Goal: Information Seeking & Learning: Learn about a topic

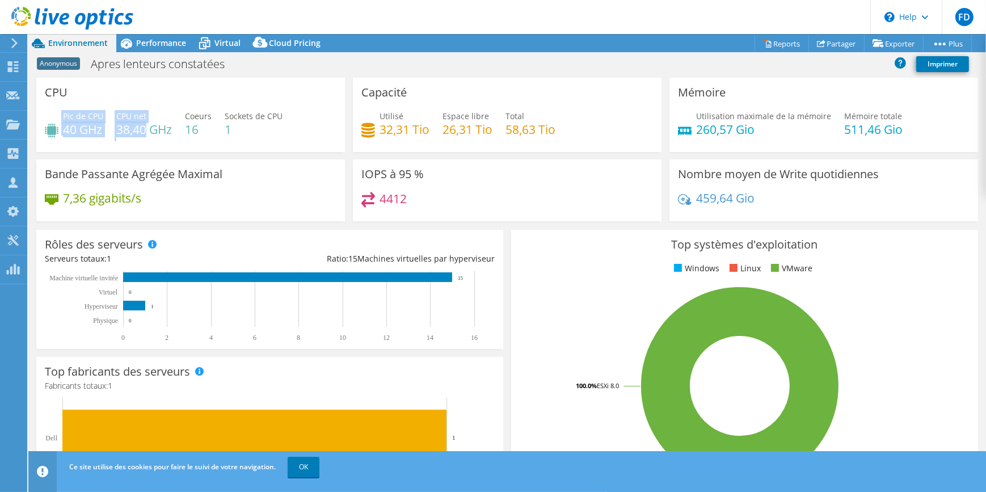
drag, startPoint x: 62, startPoint y: 125, endPoint x: 145, endPoint y: 127, distance: 83.4
click at [145, 127] on div "Pic de CPU 40 GHz CPU net 38,40 GHz Coeurs 16 Sockets de CPU 1" at bounding box center [191, 128] width 292 height 37
click at [434, 230] on div "Rôles des serveurs Les serveurs physiques représentent les serveurs sans systèm…" at bounding box center [269, 289] width 467 height 119
drag, startPoint x: 64, startPoint y: 126, endPoint x: 169, endPoint y: 130, distance: 105.6
click at [169, 130] on div "Pic de CPU 40 GHz CPU net 38,40 GHz Coeurs 16 Sockets de CPU 1" at bounding box center [191, 128] width 292 height 37
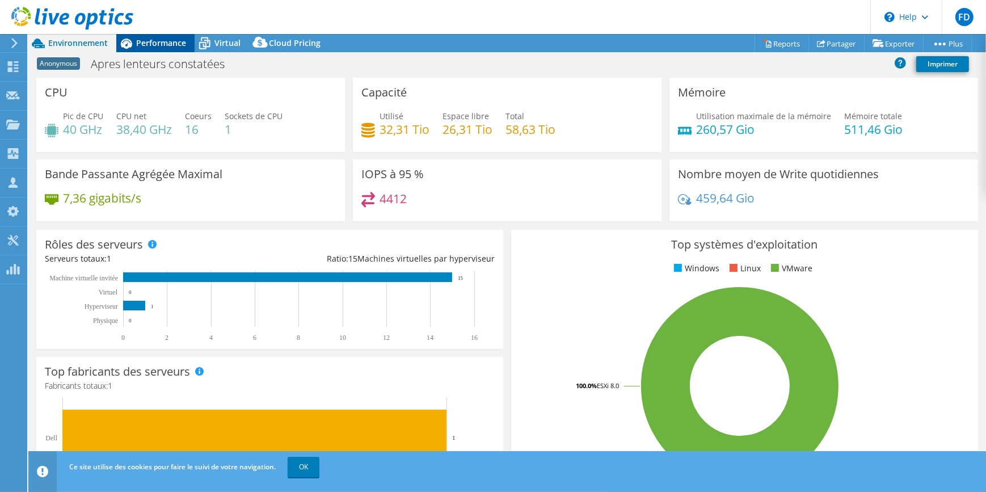
drag, startPoint x: 169, startPoint y: 130, endPoint x: 155, endPoint y: 43, distance: 88.4
click at [155, 43] on span "Performance" at bounding box center [161, 42] width 50 height 11
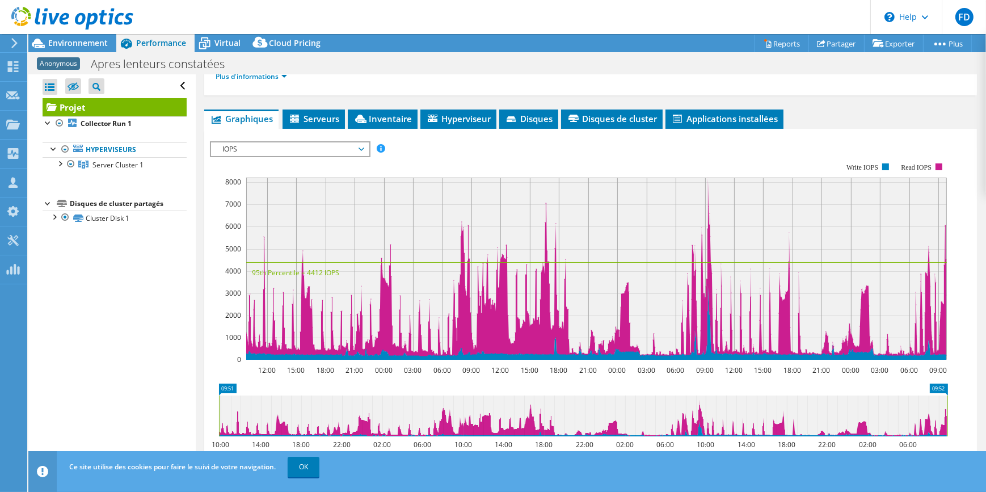
scroll to position [154, 0]
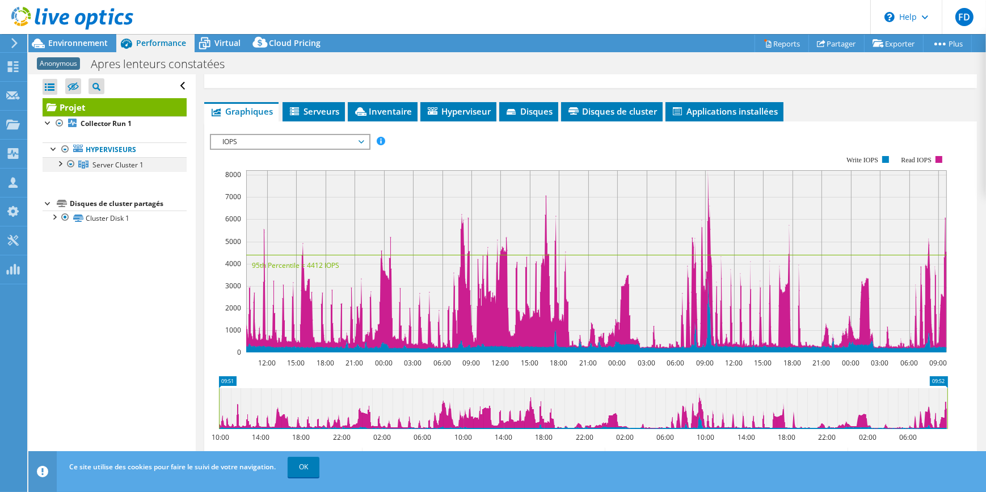
click at [60, 164] on div at bounding box center [59, 162] width 11 height 11
click at [341, 141] on span "IOPS" at bounding box center [290, 142] width 146 height 14
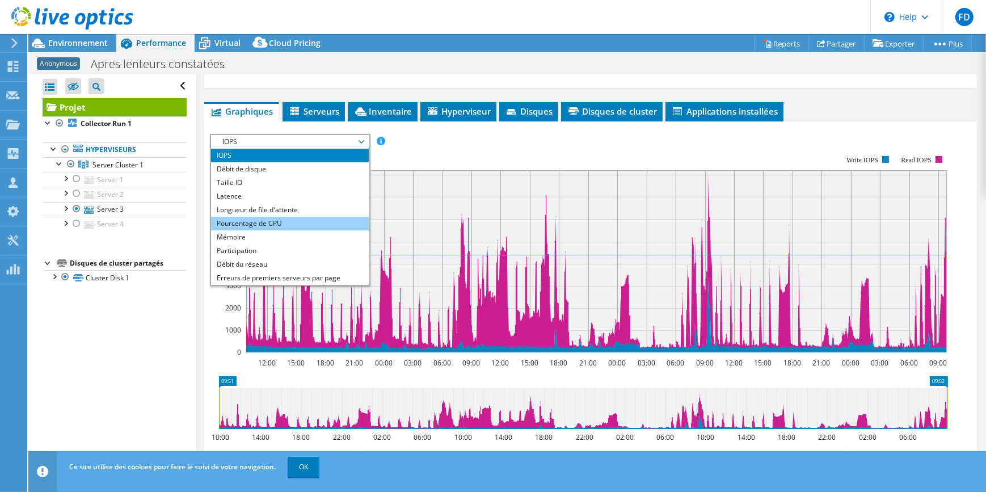
click at [243, 221] on li "Pourcentage de CPU" at bounding box center [289, 224] width 157 height 14
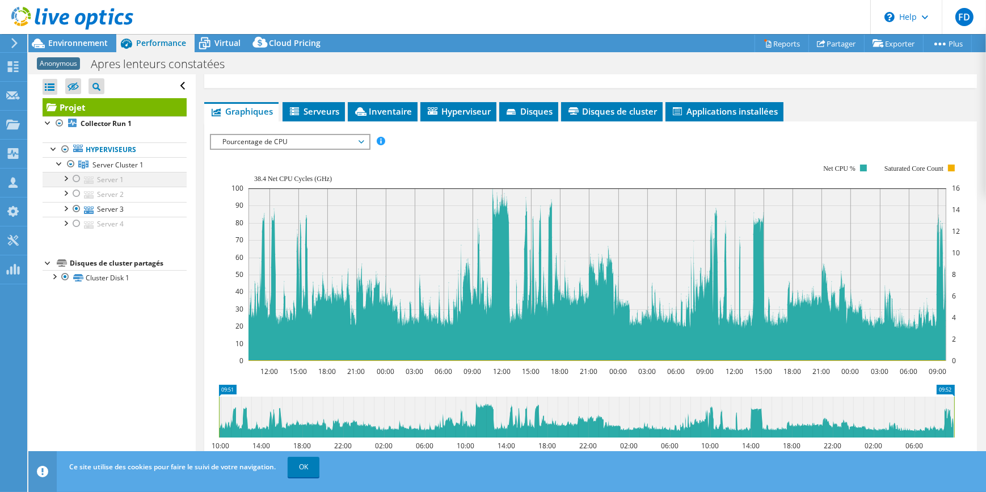
click at [74, 176] on div at bounding box center [76, 179] width 11 height 14
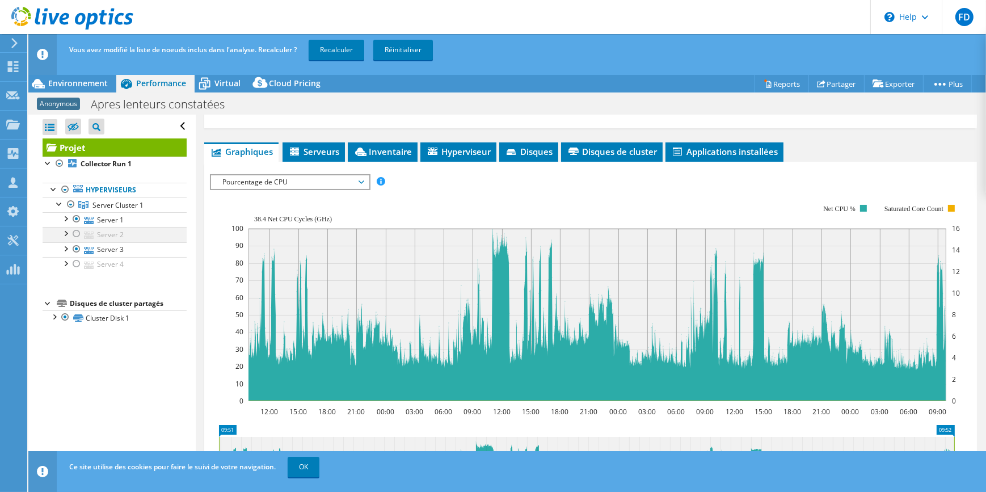
click at [77, 233] on div at bounding box center [76, 234] width 11 height 14
click at [79, 263] on div at bounding box center [76, 264] width 11 height 14
click at [317, 471] on link "OK" at bounding box center [304, 467] width 32 height 20
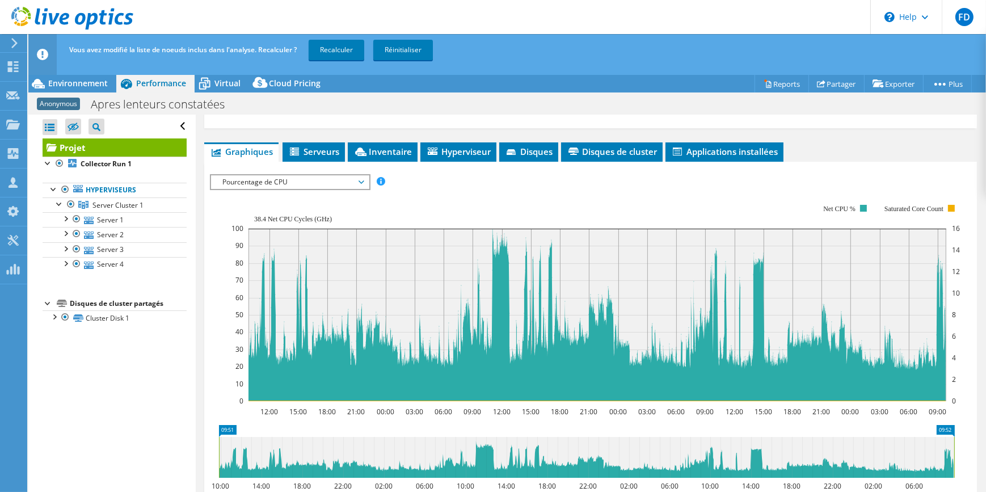
click at [521, 199] on rect at bounding box center [596, 303] width 729 height 227
click at [123, 224] on link "Server 1" at bounding box center [115, 219] width 144 height 15
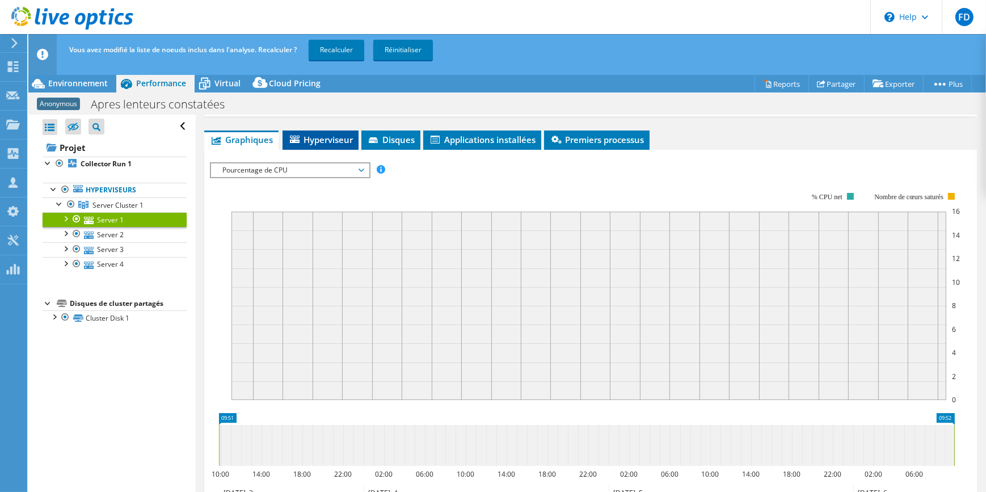
click at [336, 136] on span "Hyperviseur" at bounding box center [320, 139] width 65 height 11
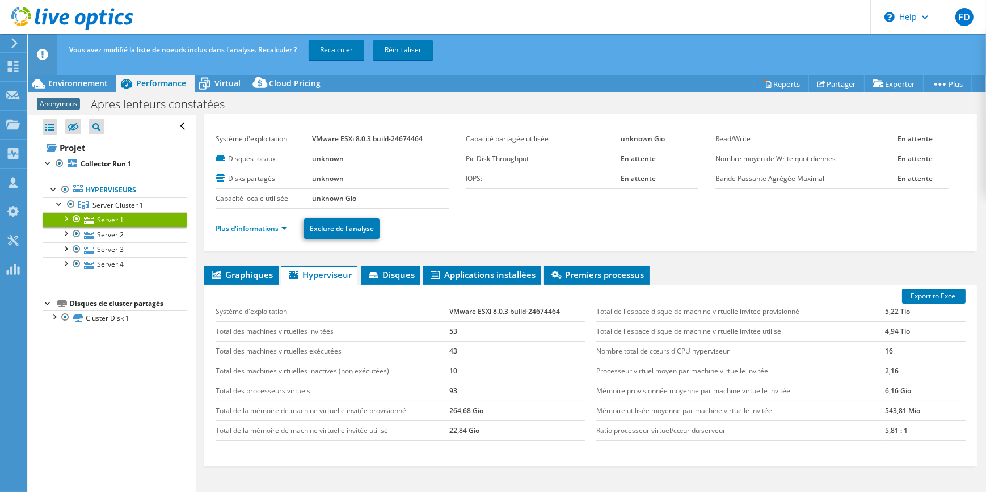
scroll to position [0, 0]
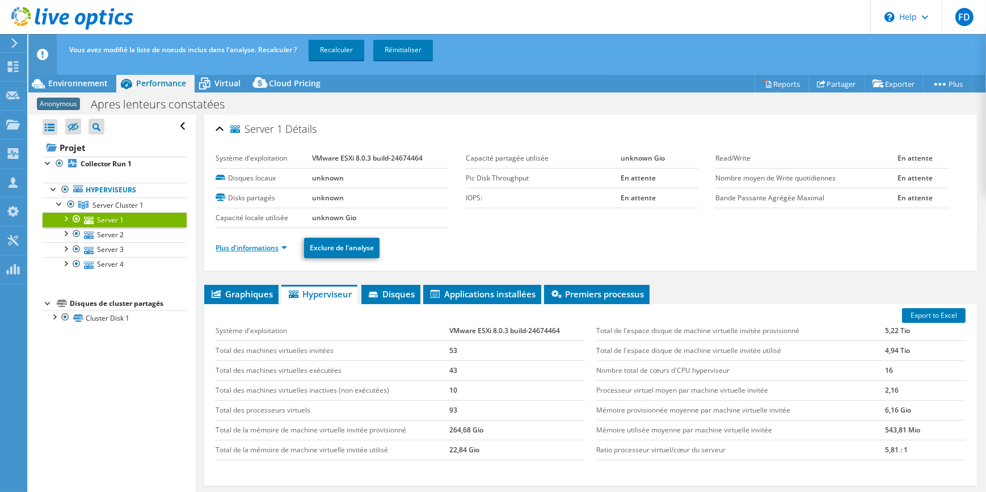
click at [267, 243] on link "Plus d'informations" at bounding box center [251, 248] width 71 height 10
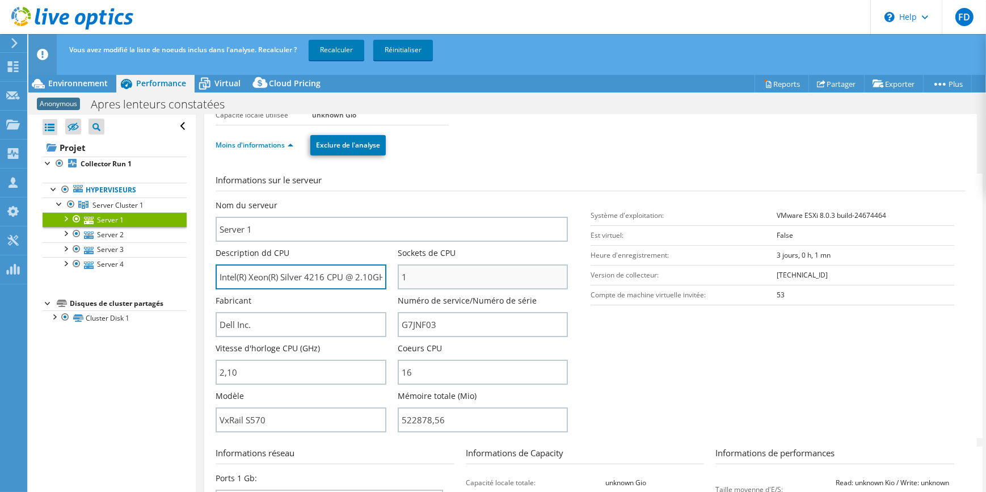
scroll to position [0, 45]
drag, startPoint x: 306, startPoint y: 277, endPoint x: 399, endPoint y: 276, distance: 93.1
click at [399, 200] on div "Nom du serveur Server 1 Description dd CPU Intel(R) Xeon(R) Silver 4216 CPU @ 2…" at bounding box center [398, 200] width 364 height 0
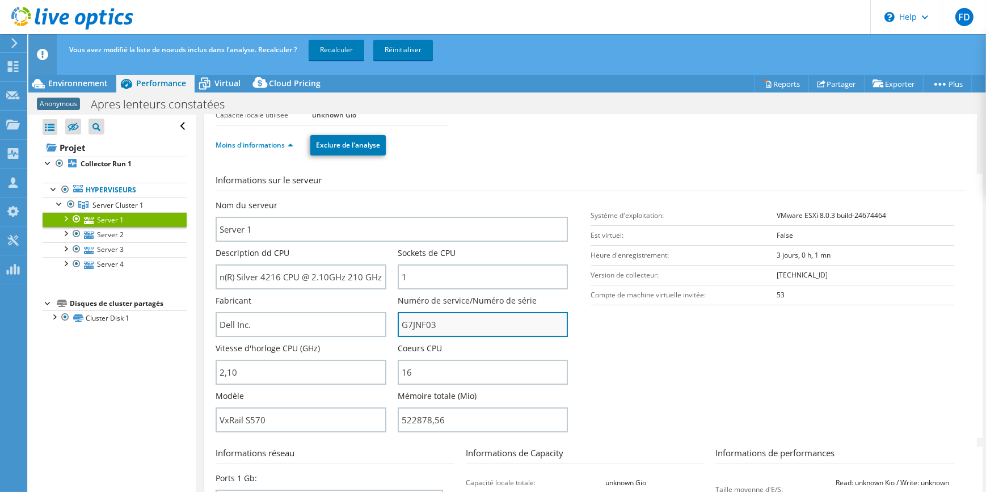
scroll to position [0, 0]
drag, startPoint x: 434, startPoint y: 329, endPoint x: 367, endPoint y: 316, distance: 67.7
click at [367, 200] on div "Nom du serveur Server 1 Description dd CPU Intel(R) Xeon(R) Silver 4216 CPU @ 2…" at bounding box center [398, 200] width 364 height 0
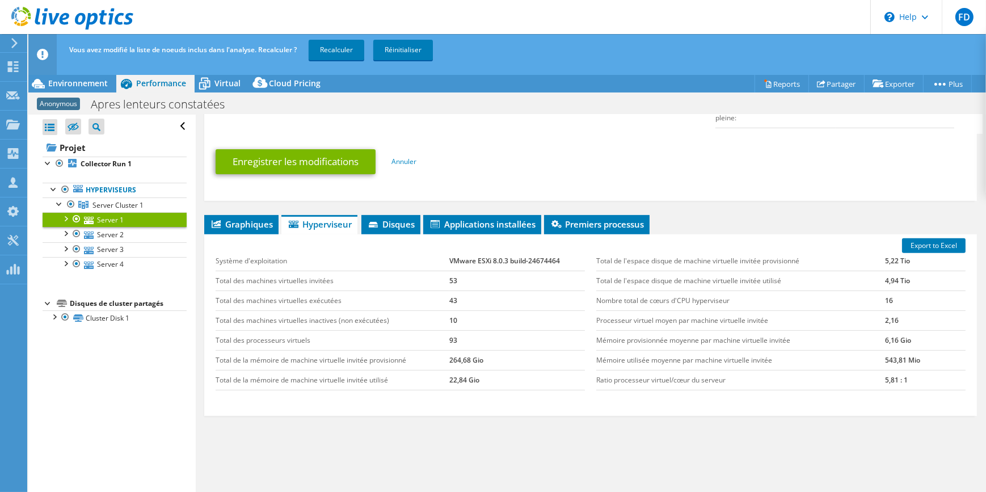
scroll to position [619, 0]
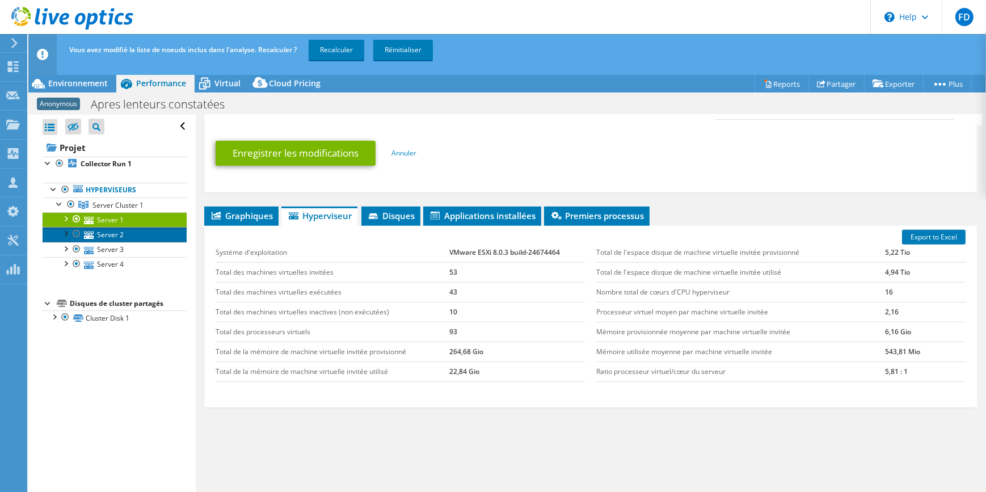
click at [126, 233] on link "Server 2" at bounding box center [115, 234] width 144 height 15
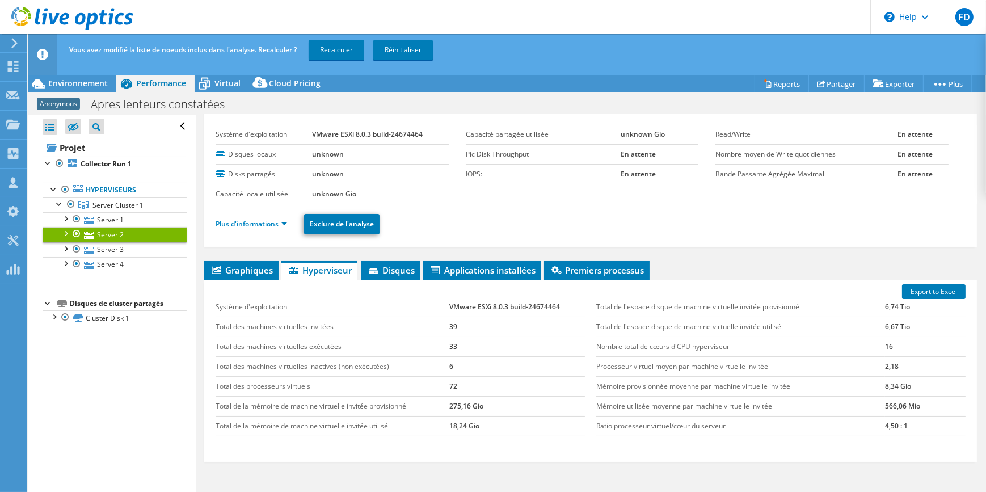
scroll to position [0, 0]
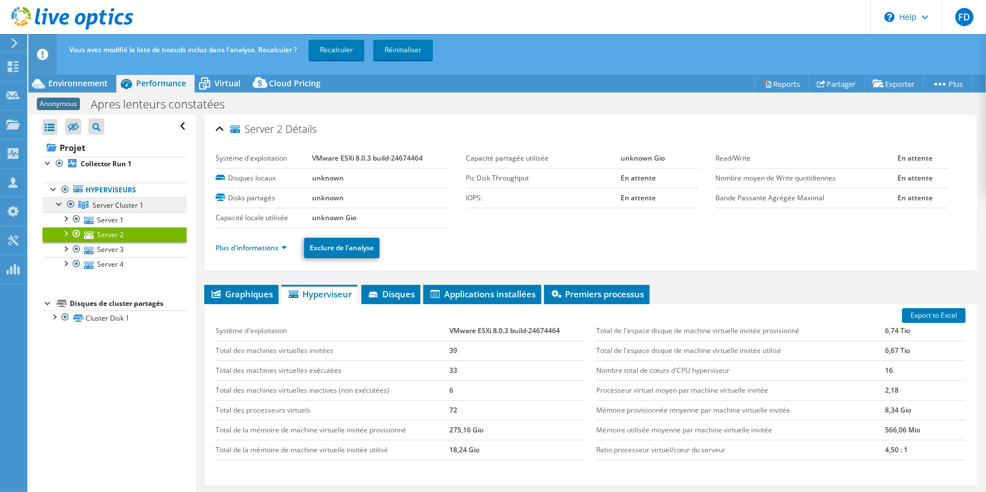
click at [107, 201] on span "Server Cluster 1" at bounding box center [117, 205] width 51 height 10
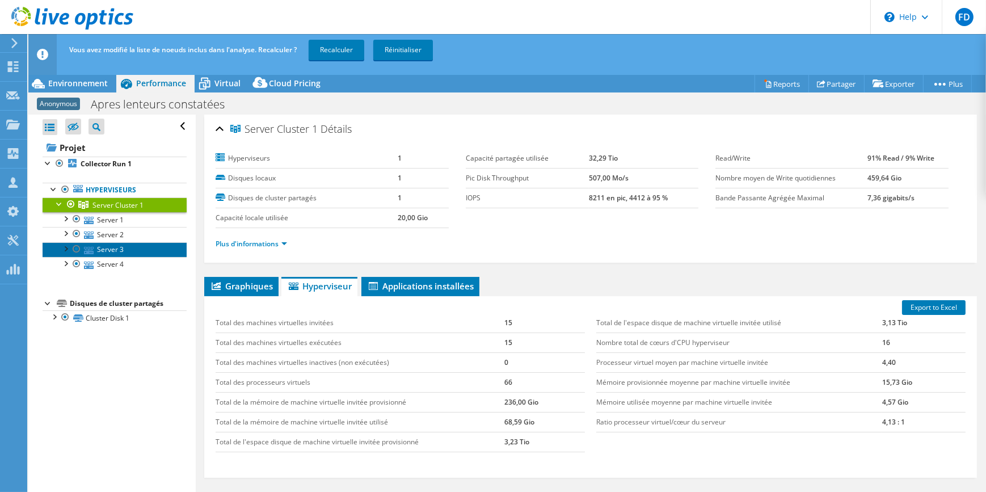
click at [113, 250] on link "Server 3" at bounding box center [115, 249] width 144 height 15
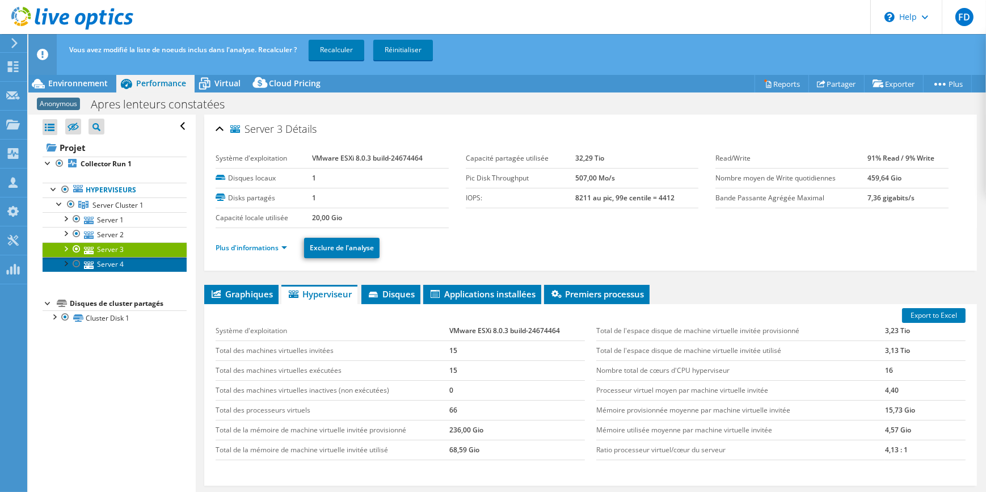
click at [130, 265] on link "Server 4" at bounding box center [115, 264] width 144 height 15
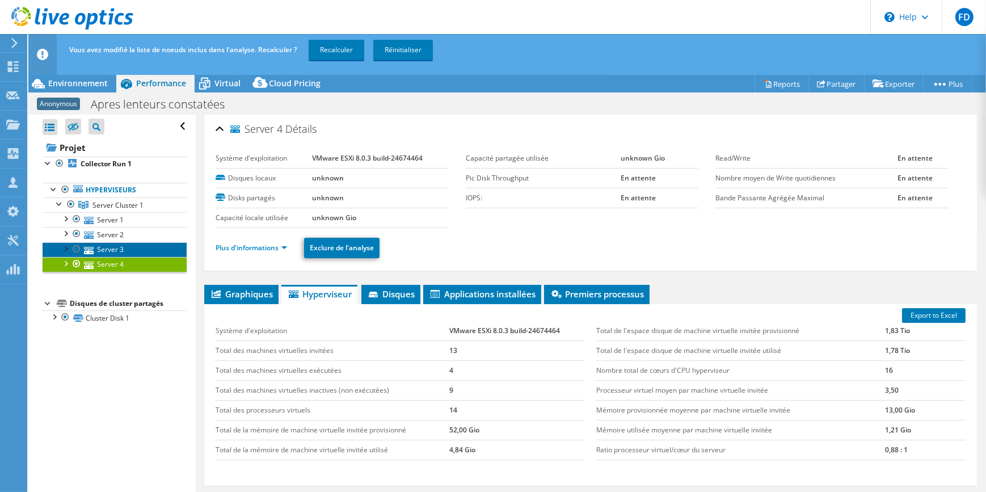
click at [152, 245] on link "Server 3" at bounding box center [115, 249] width 144 height 15
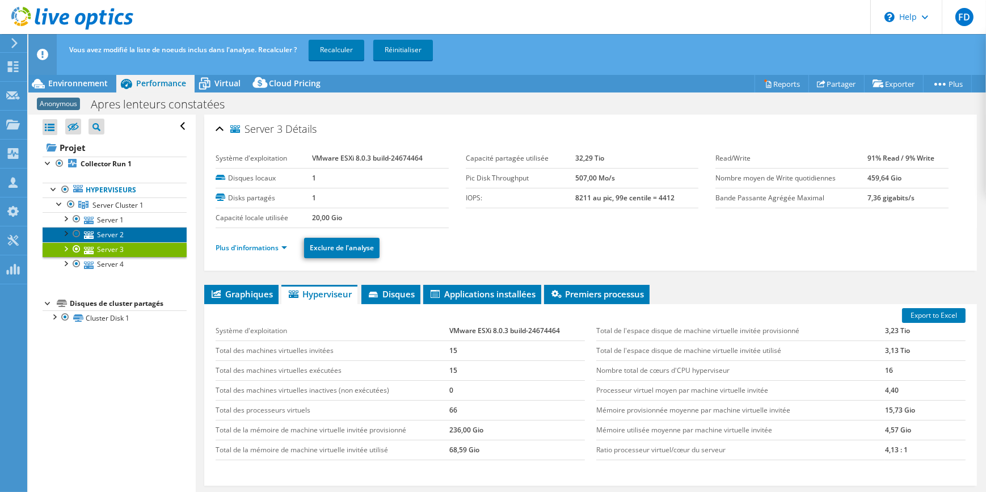
click at [148, 232] on link "Server 2" at bounding box center [115, 234] width 144 height 15
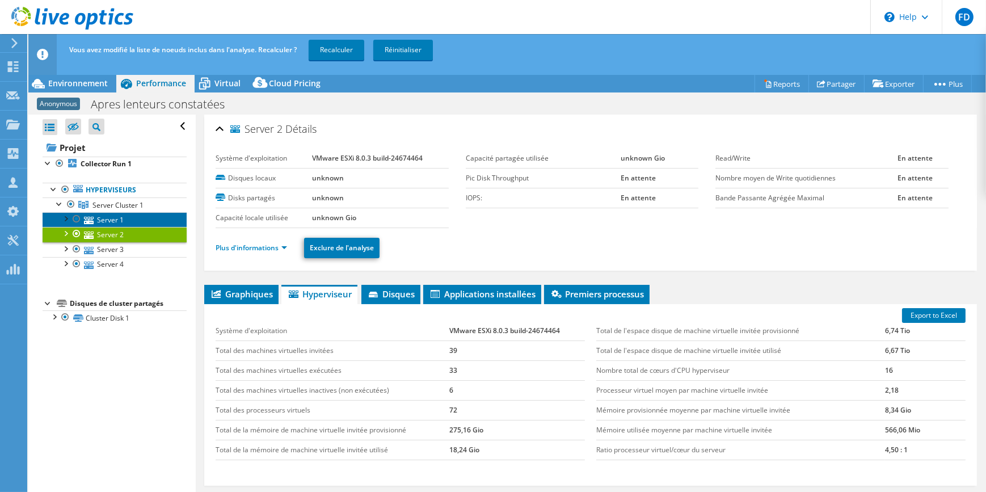
click at [145, 215] on link "Server 1" at bounding box center [115, 219] width 144 height 15
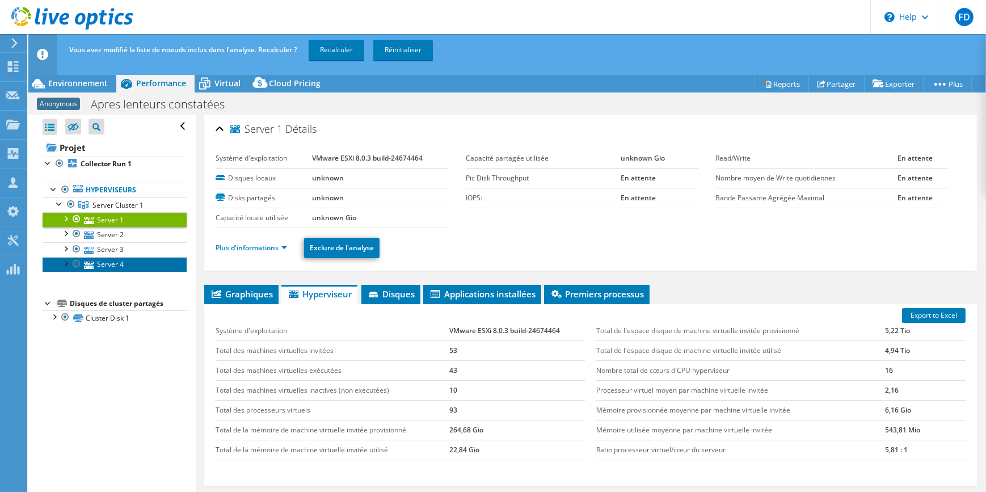
click at [127, 260] on link "Server 4" at bounding box center [115, 264] width 144 height 15
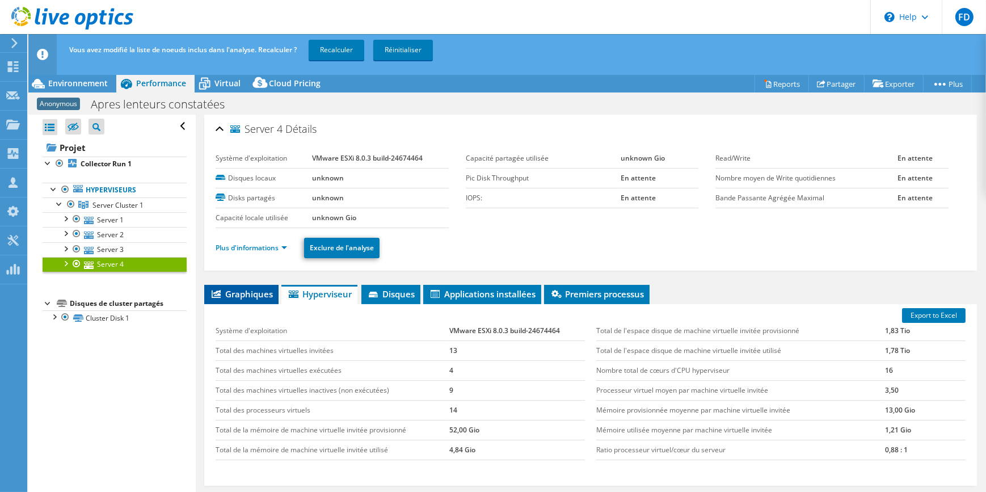
click at [254, 292] on span "Graphiques" at bounding box center [241, 293] width 63 height 11
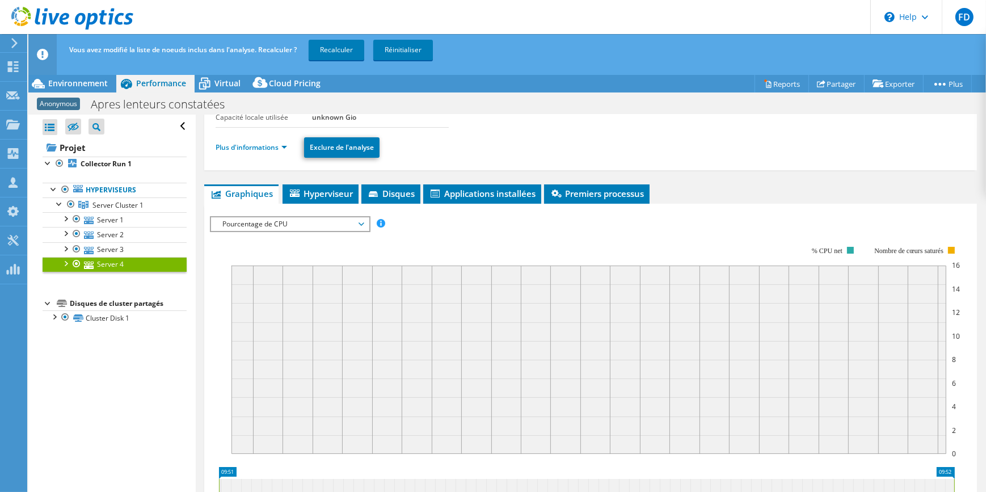
scroll to position [103, 0]
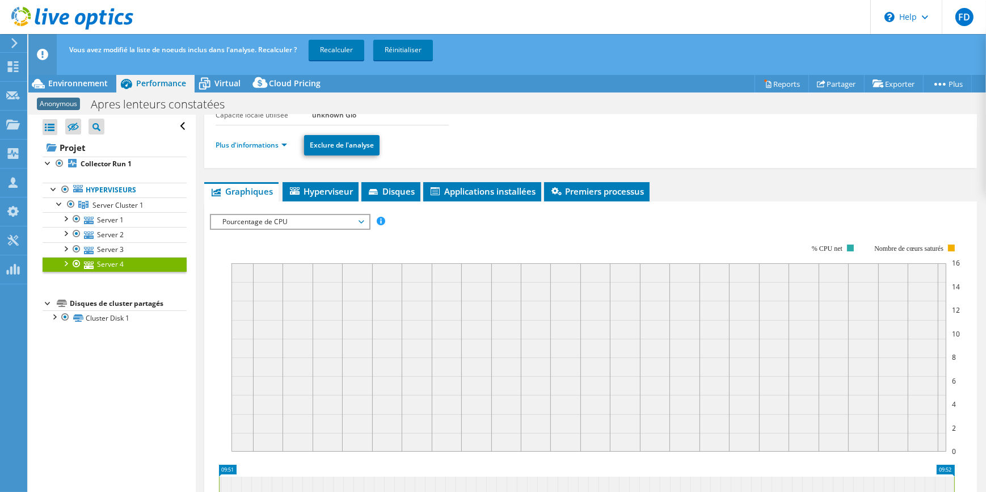
click at [301, 222] on span "Pourcentage de CPU" at bounding box center [290, 222] width 146 height 14
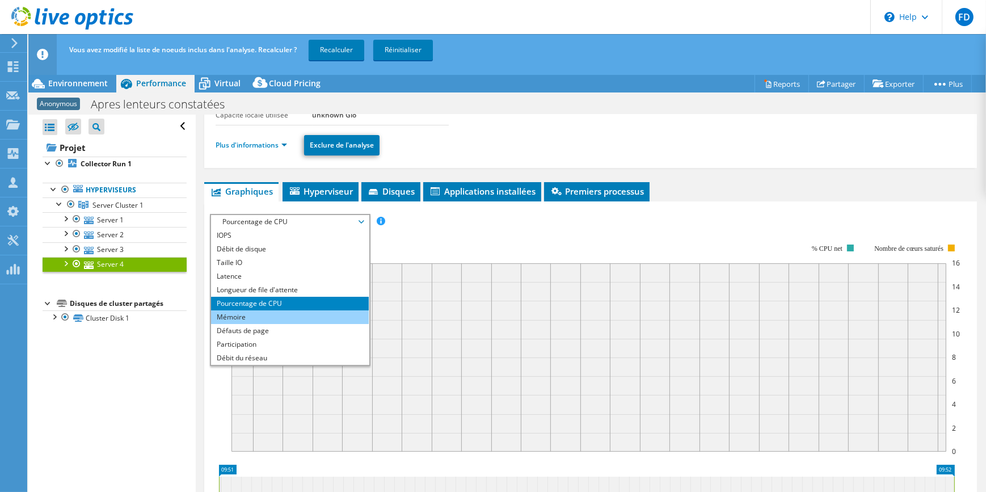
click at [234, 315] on li "Mémoire" at bounding box center [289, 317] width 157 height 14
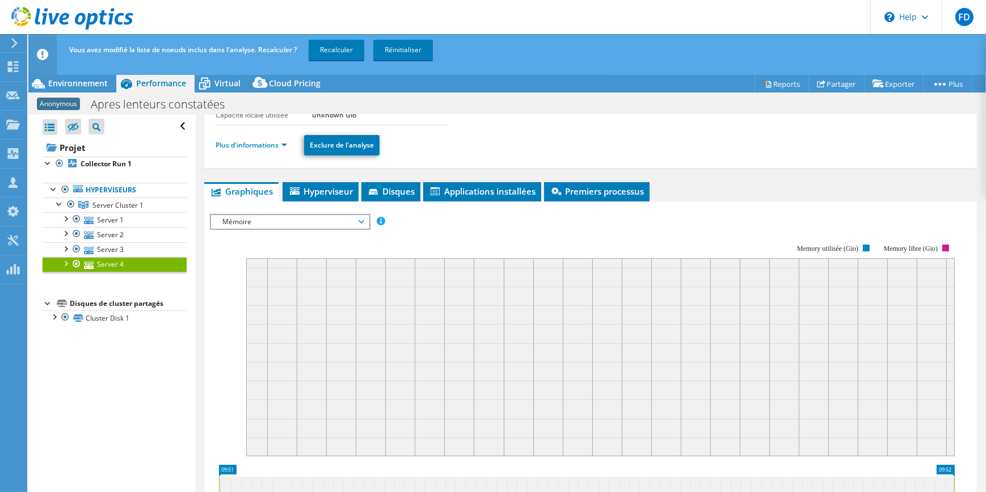
click at [235, 216] on span "Mémoire" at bounding box center [290, 222] width 146 height 14
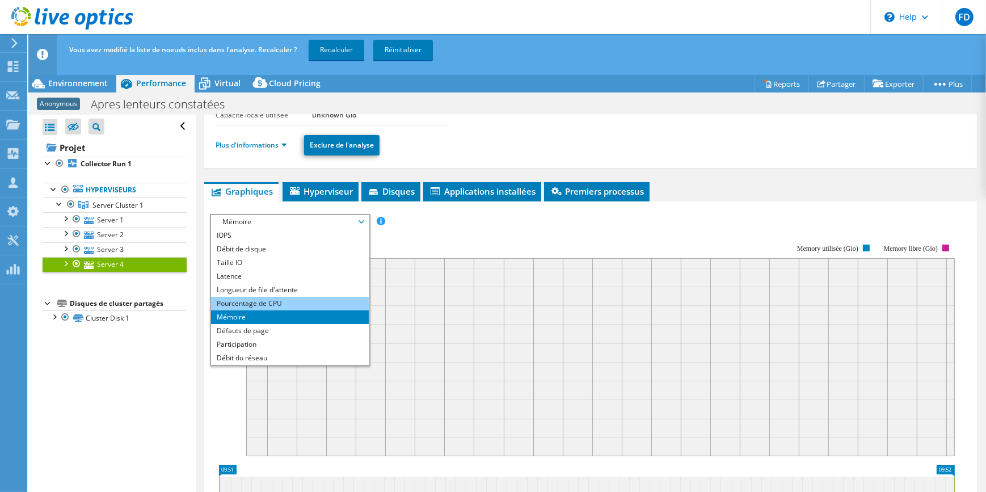
click at [254, 301] on li "Pourcentage de CPU" at bounding box center [289, 304] width 157 height 14
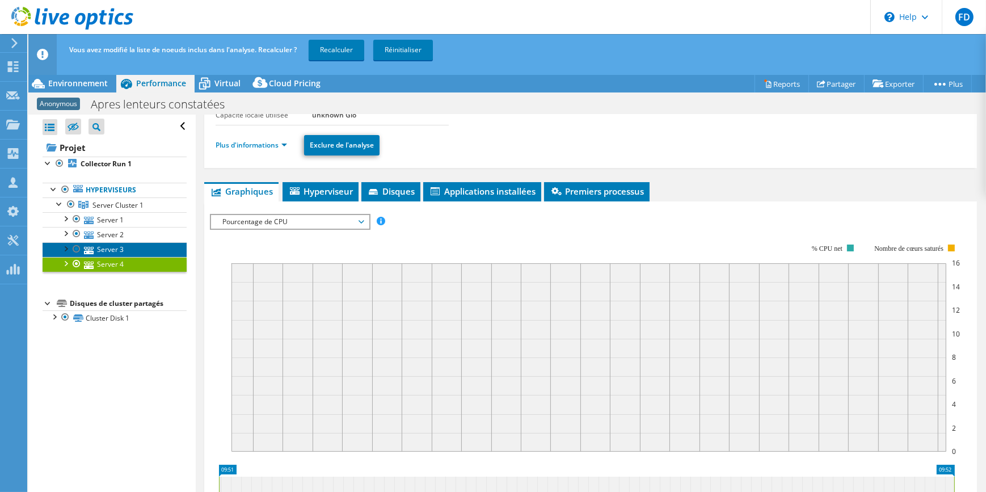
click at [129, 249] on link "Server 3" at bounding box center [115, 249] width 144 height 15
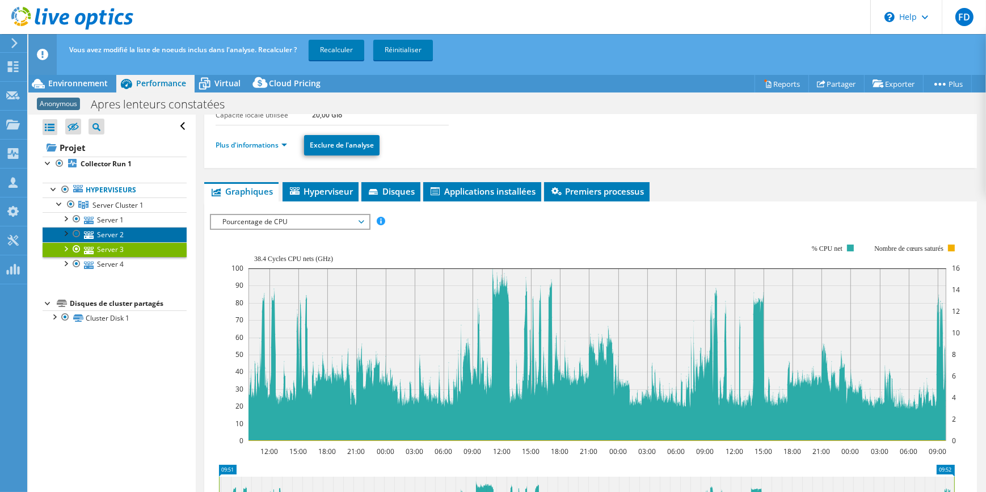
click at [122, 232] on link "Server 2" at bounding box center [115, 234] width 144 height 15
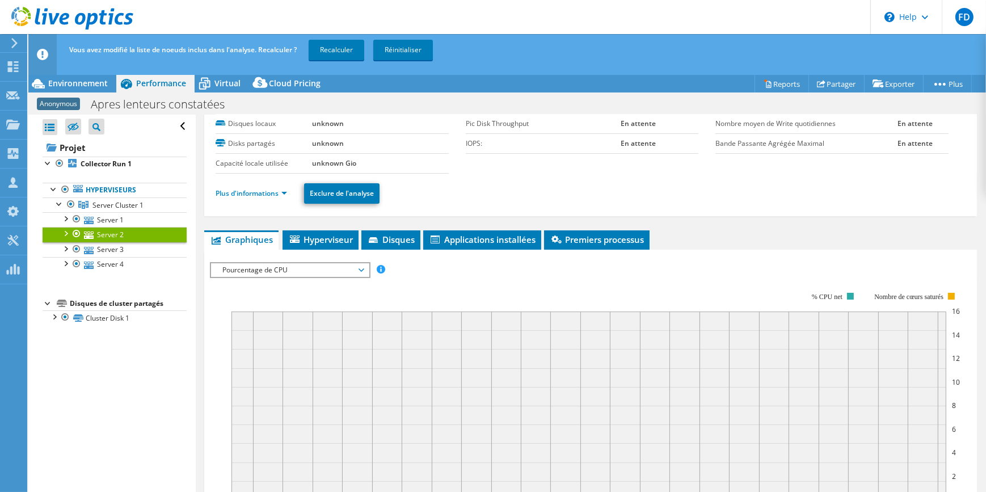
scroll to position [72, 0]
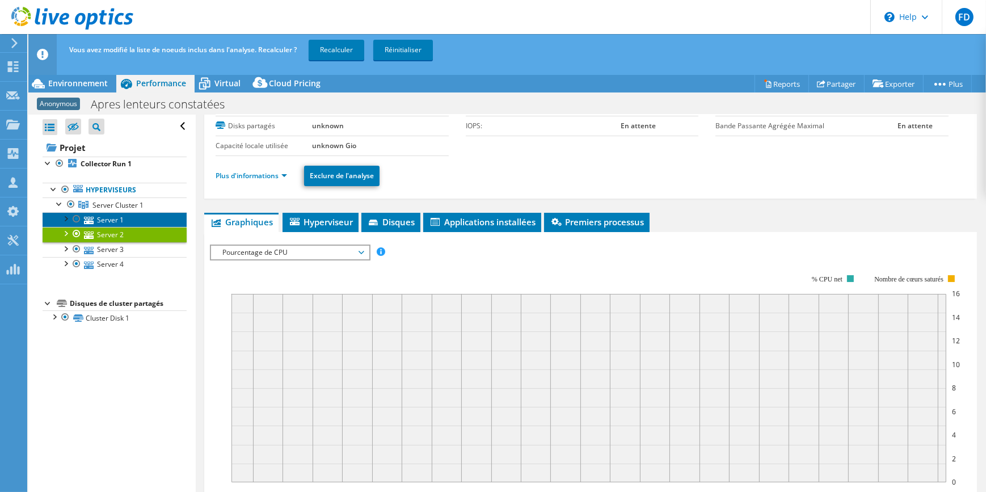
click at [128, 215] on link "Server 1" at bounding box center [115, 219] width 144 height 15
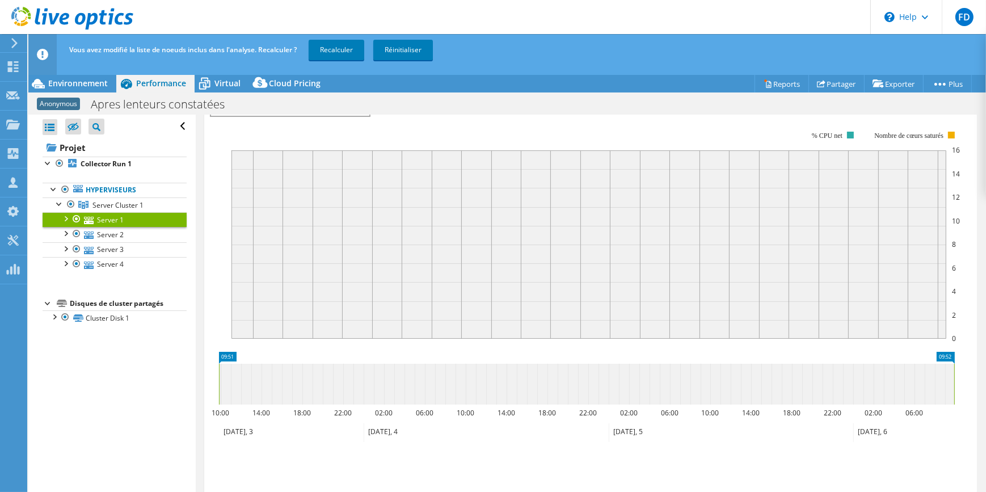
scroll to position [124, 0]
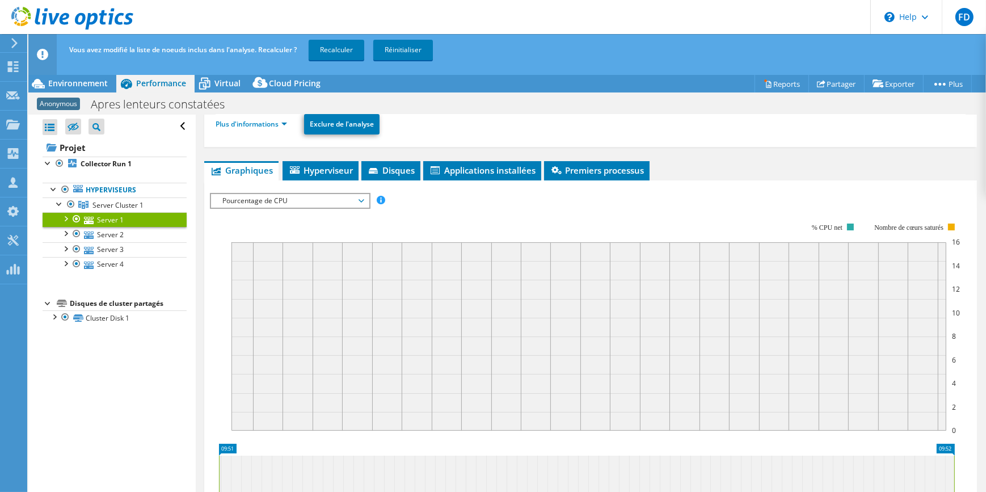
click at [644, 221] on rect at bounding box center [596, 321] width 729 height 227
click at [132, 19] on use at bounding box center [72, 18] width 122 height 23
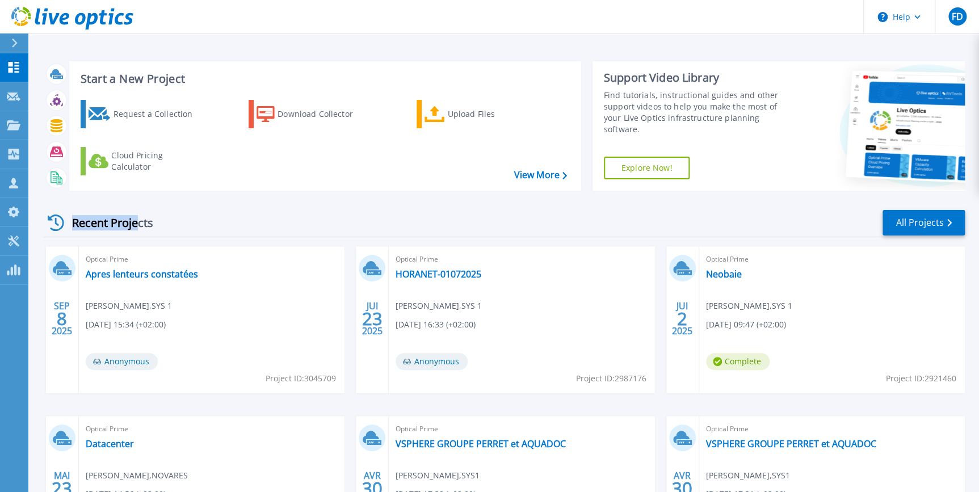
drag, startPoint x: 157, startPoint y: 227, endPoint x: 138, endPoint y: 226, distance: 19.3
click at [138, 226] on div "Recent Projects" at bounding box center [106, 223] width 125 height 28
drag, startPoint x: 138, startPoint y: 226, endPoint x: 293, endPoint y: 221, distance: 155.0
click at [293, 221] on div "Recent Projects All Projects" at bounding box center [504, 223] width 921 height 28
